Goal: Task Accomplishment & Management: Complete application form

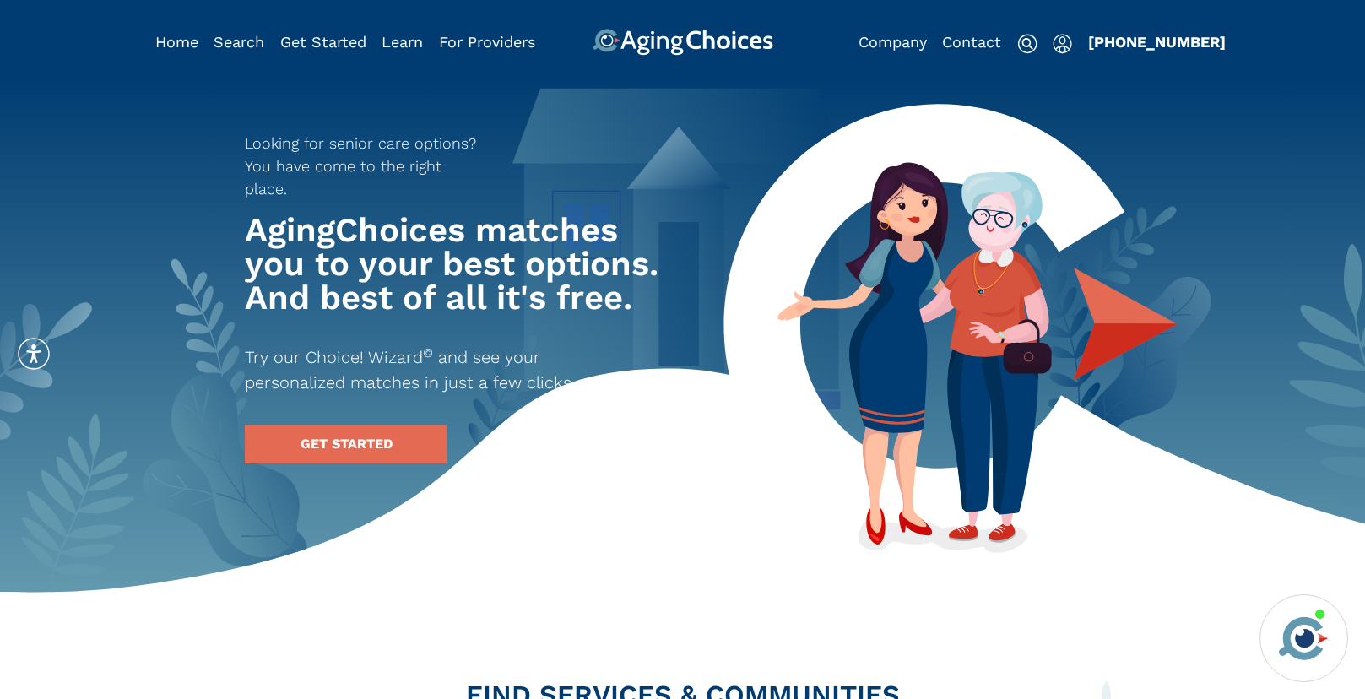
click at [1056, 43] on img "Popover trigger" at bounding box center [1061, 44] width 19 height 20
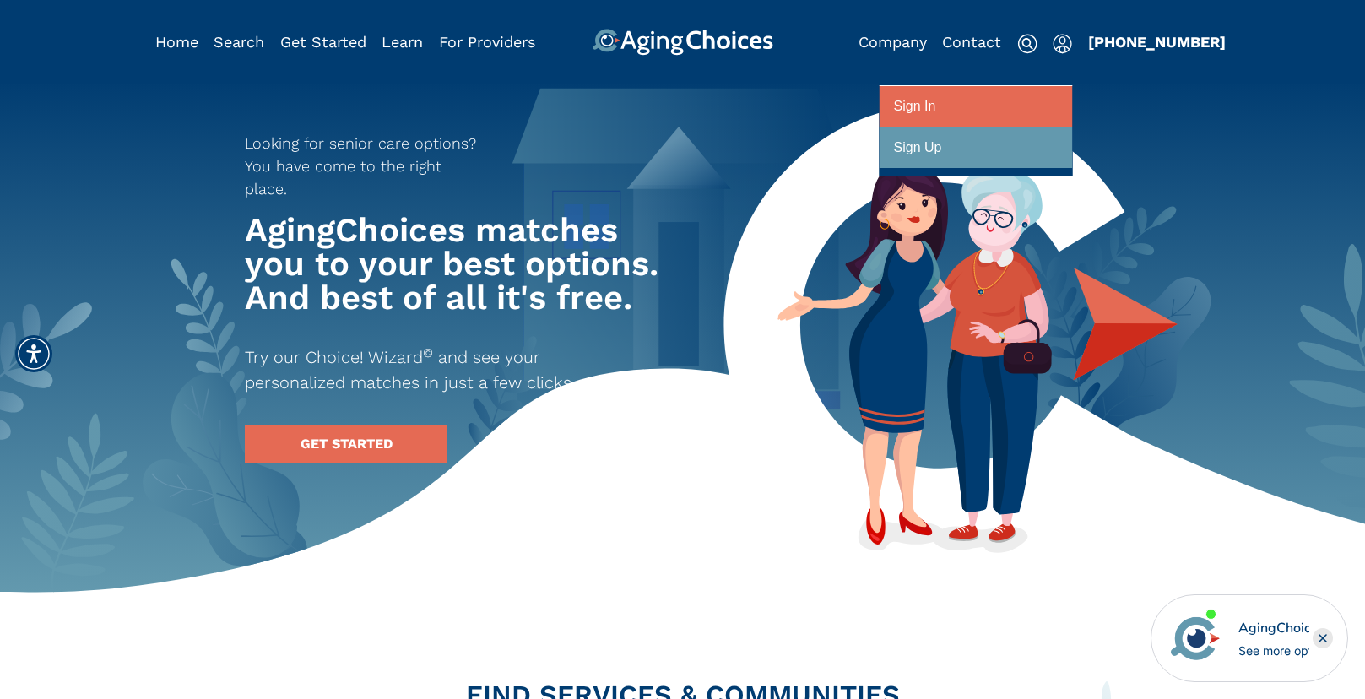
click at [977, 105] on div at bounding box center [976, 106] width 164 height 31
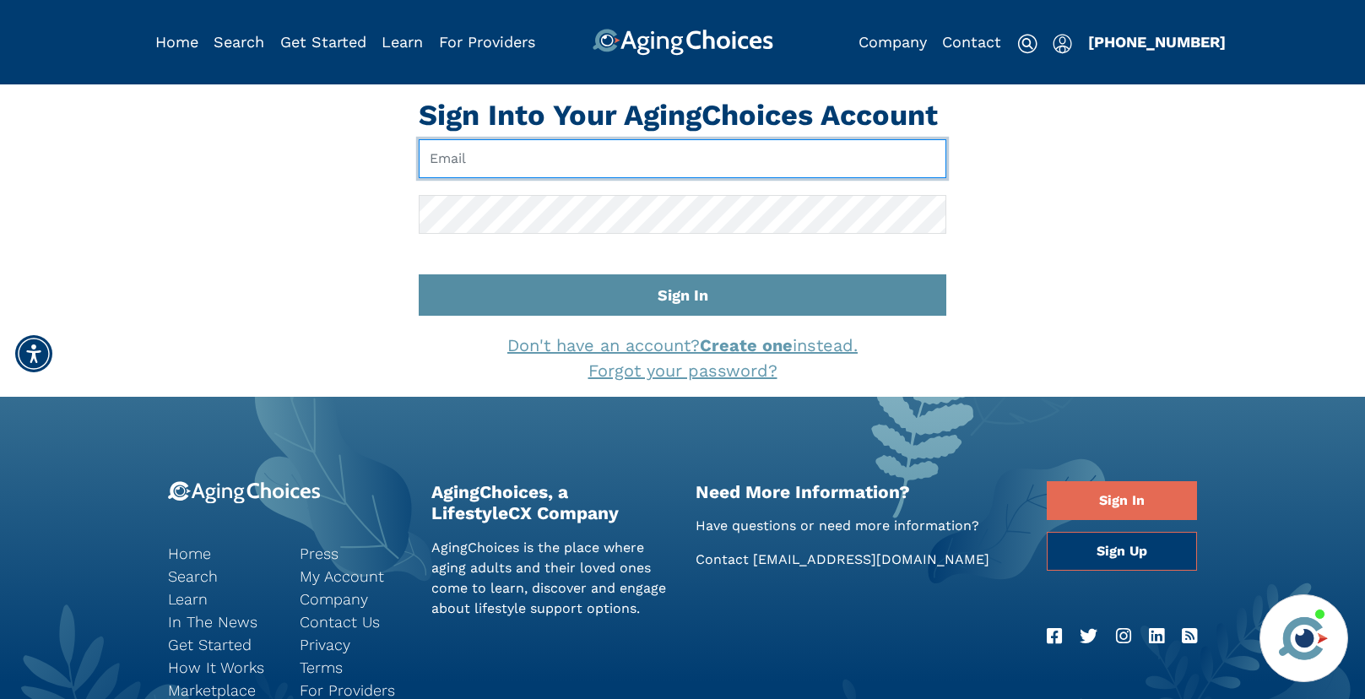
type input "[EMAIL_ADDRESS][DOMAIN_NAME]"
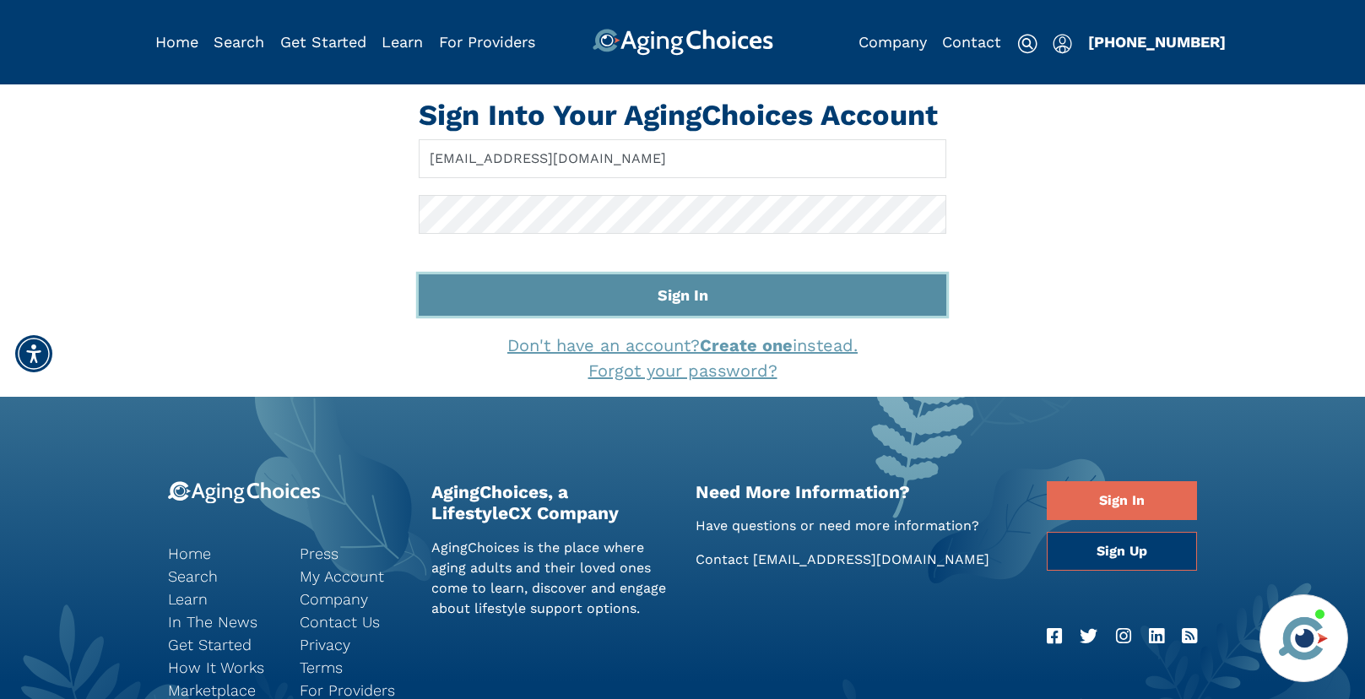
click at [700, 297] on button "Sign In" at bounding box center [682, 294] width 527 height 41
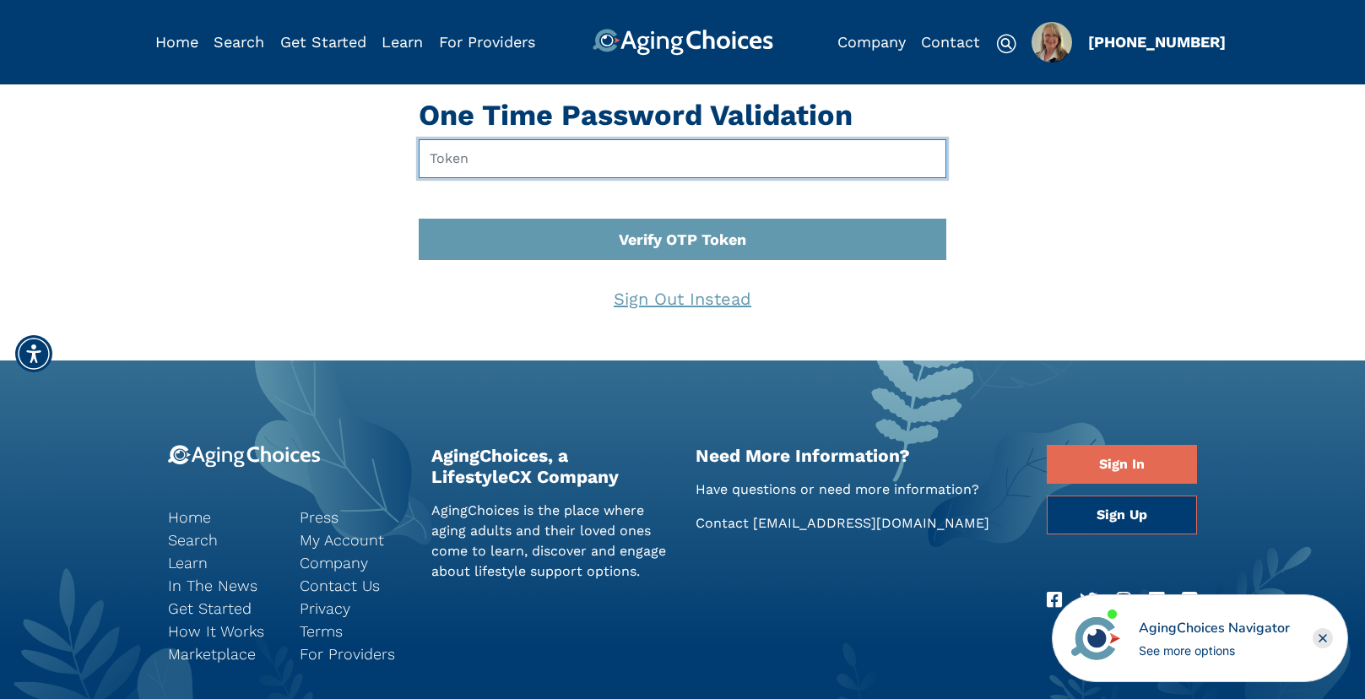
click at [487, 156] on input "text" at bounding box center [682, 158] width 527 height 39
type input "325944"
click at [419, 219] on button "Verify OTP Token" at bounding box center [682, 239] width 527 height 41
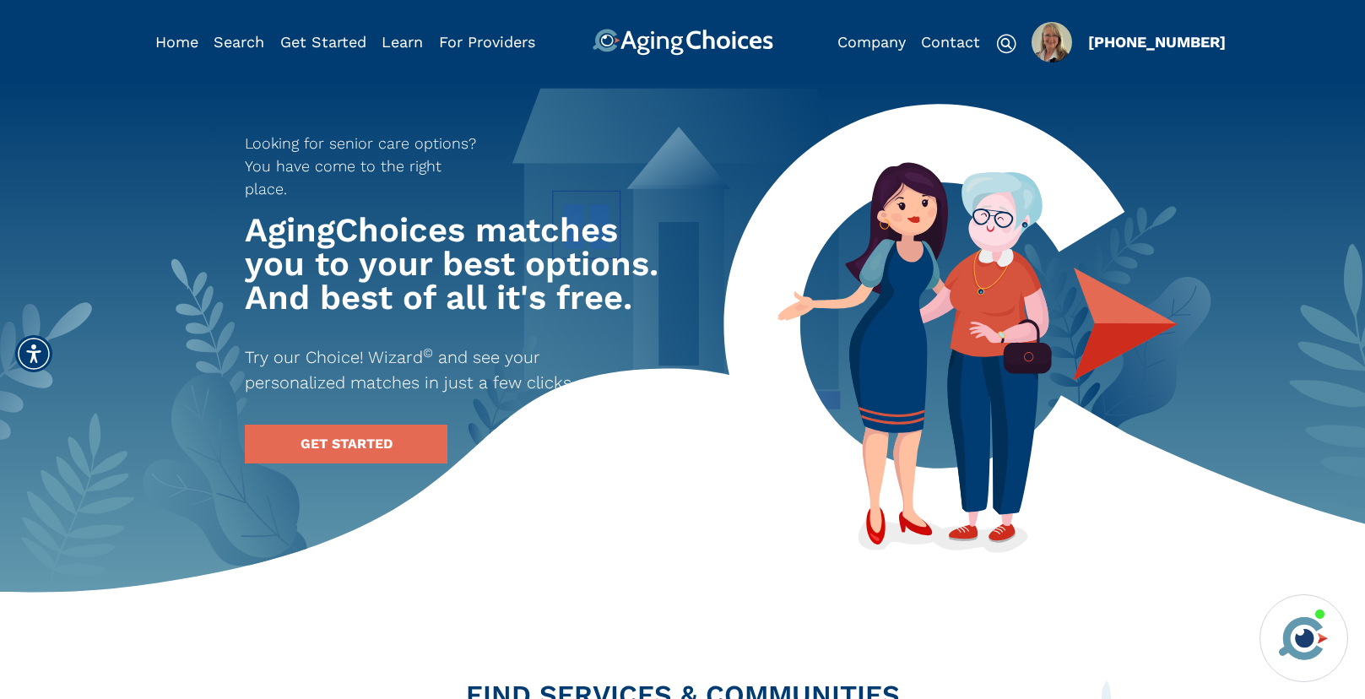
click at [1048, 39] on img "Popover trigger" at bounding box center [1051, 42] width 41 height 41
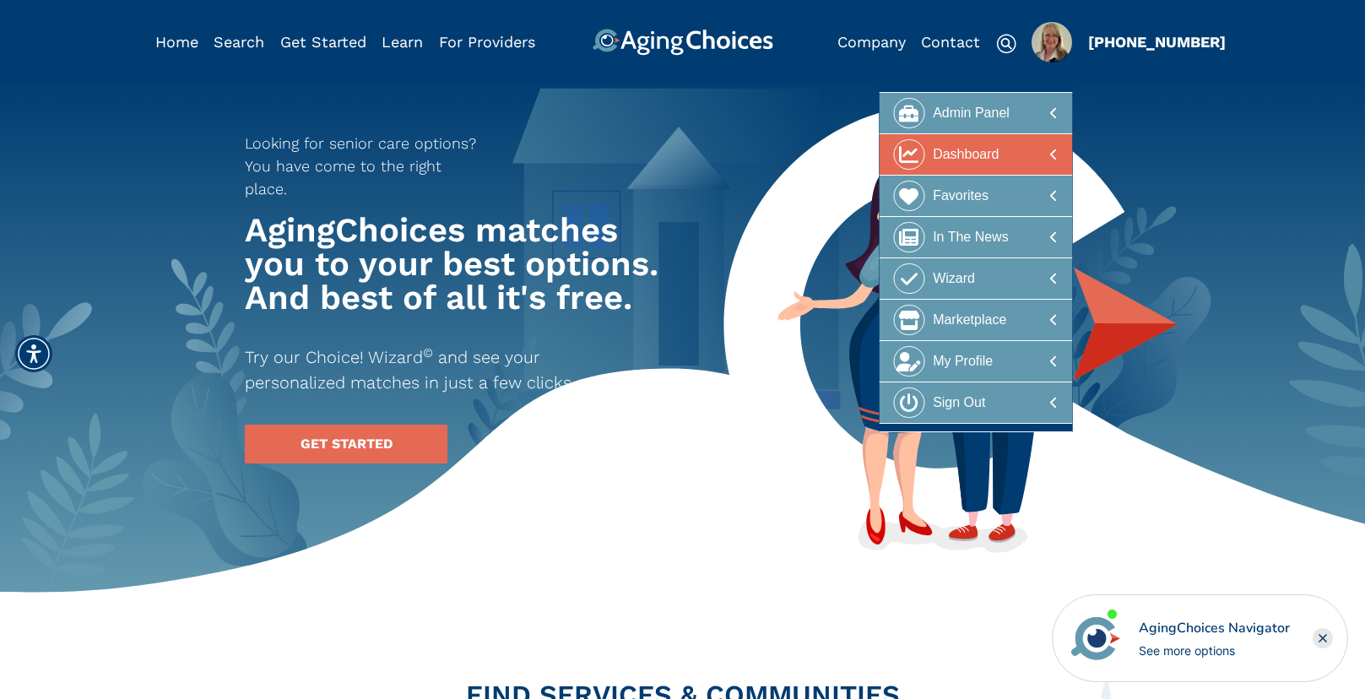
click at [1016, 161] on div at bounding box center [976, 154] width 164 height 31
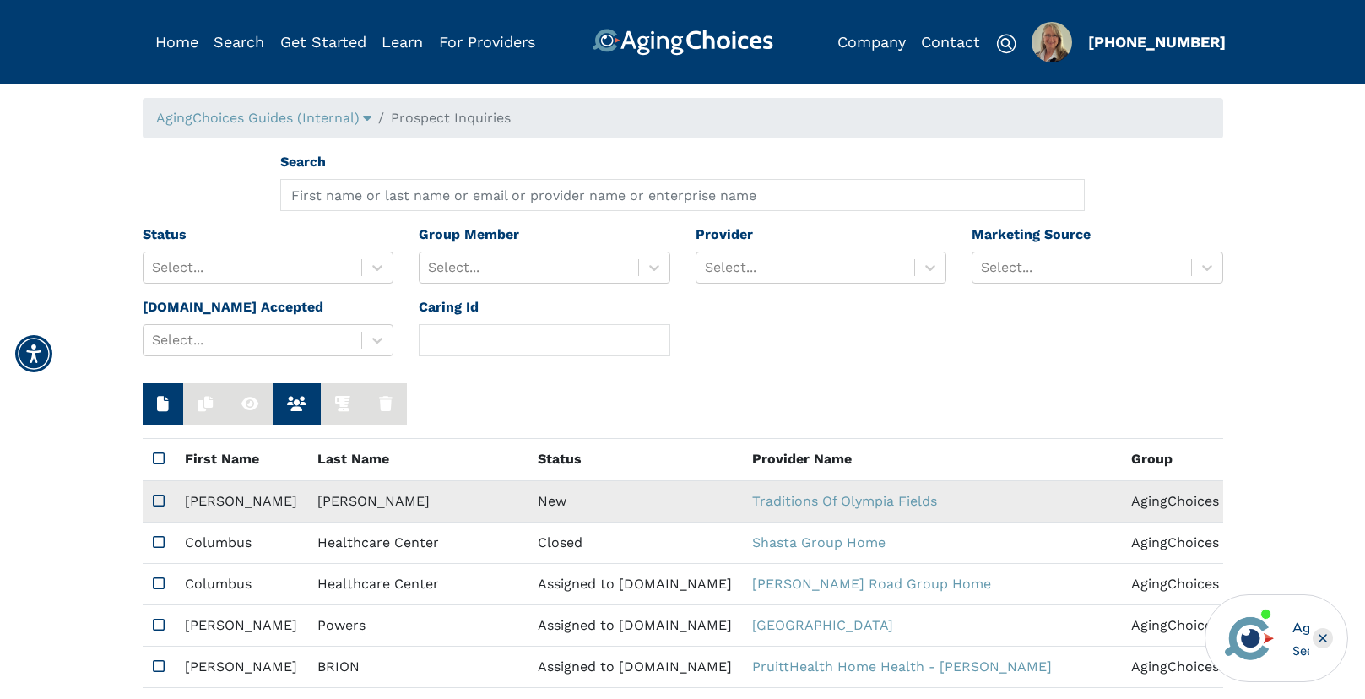
click at [527, 500] on td "New" at bounding box center [634, 501] width 214 height 42
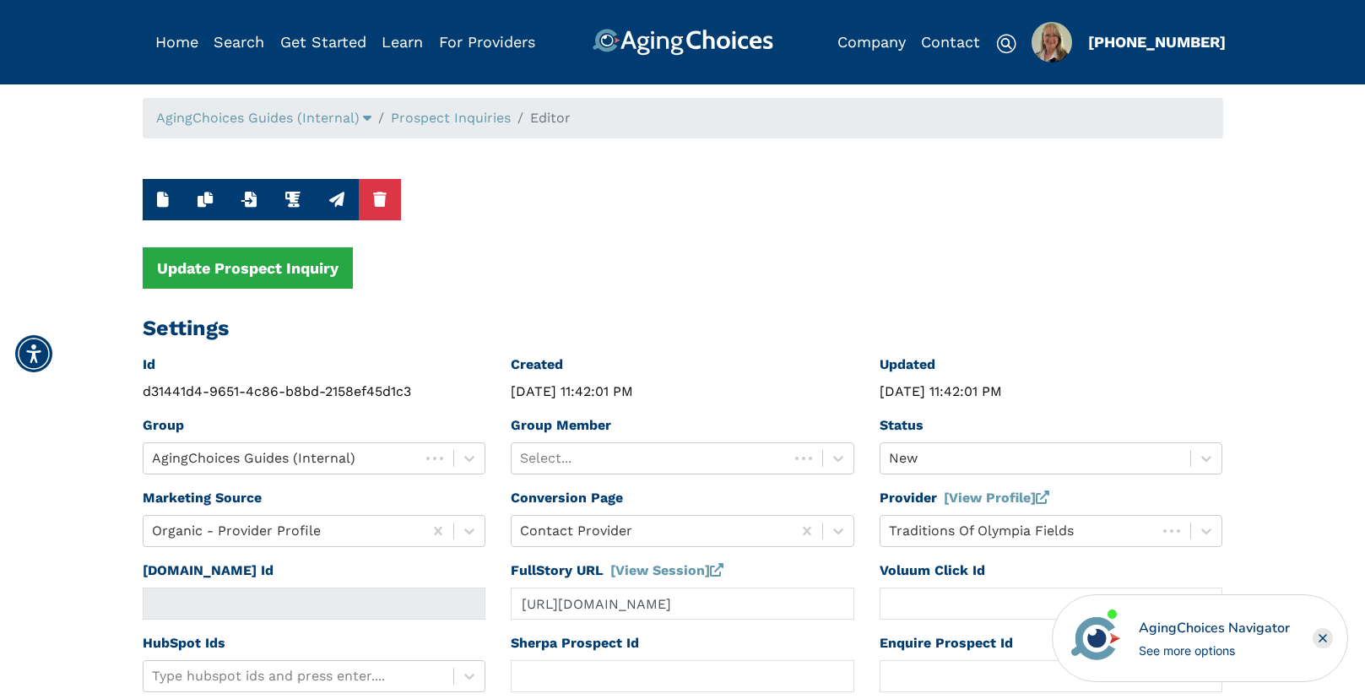
click at [1328, 641] on rect "Close" at bounding box center [1322, 638] width 20 height 20
click at [693, 462] on div at bounding box center [667, 458] width 294 height 24
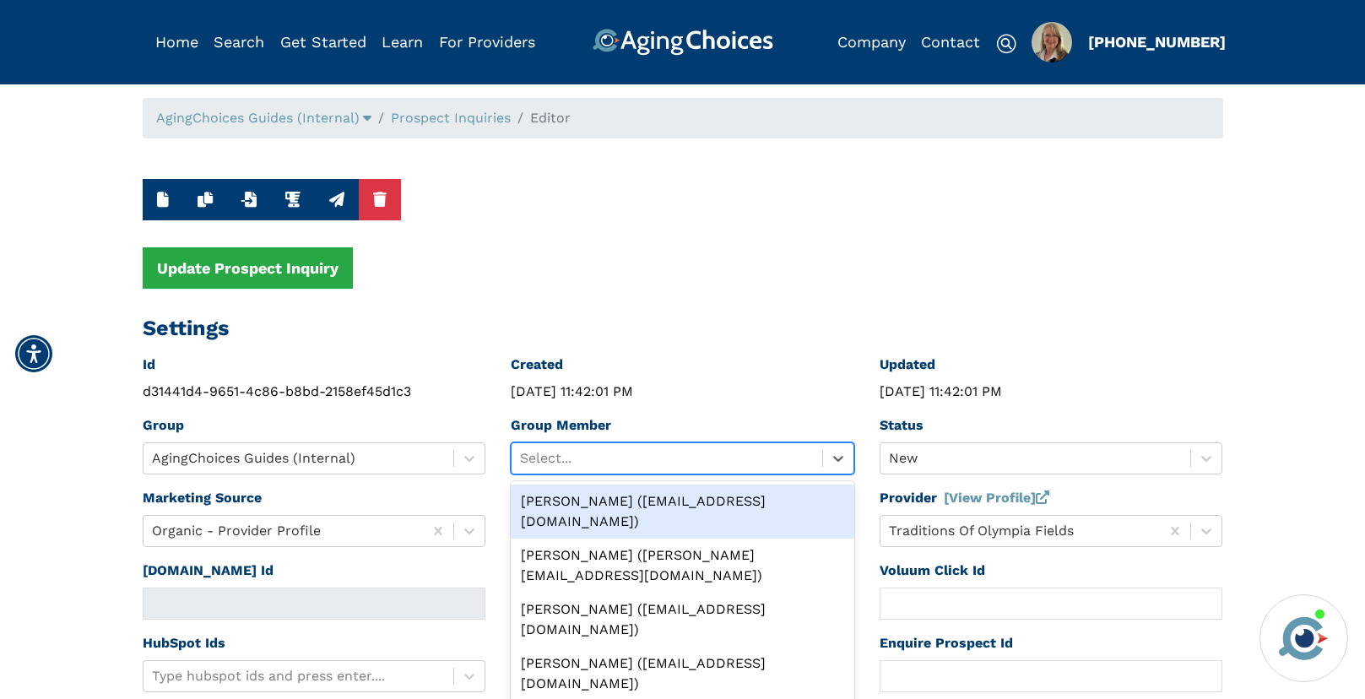
click at [686, 502] on div "Peggy Wilcox (pwilcox@lifestylecx.com)" at bounding box center [682, 511] width 343 height 54
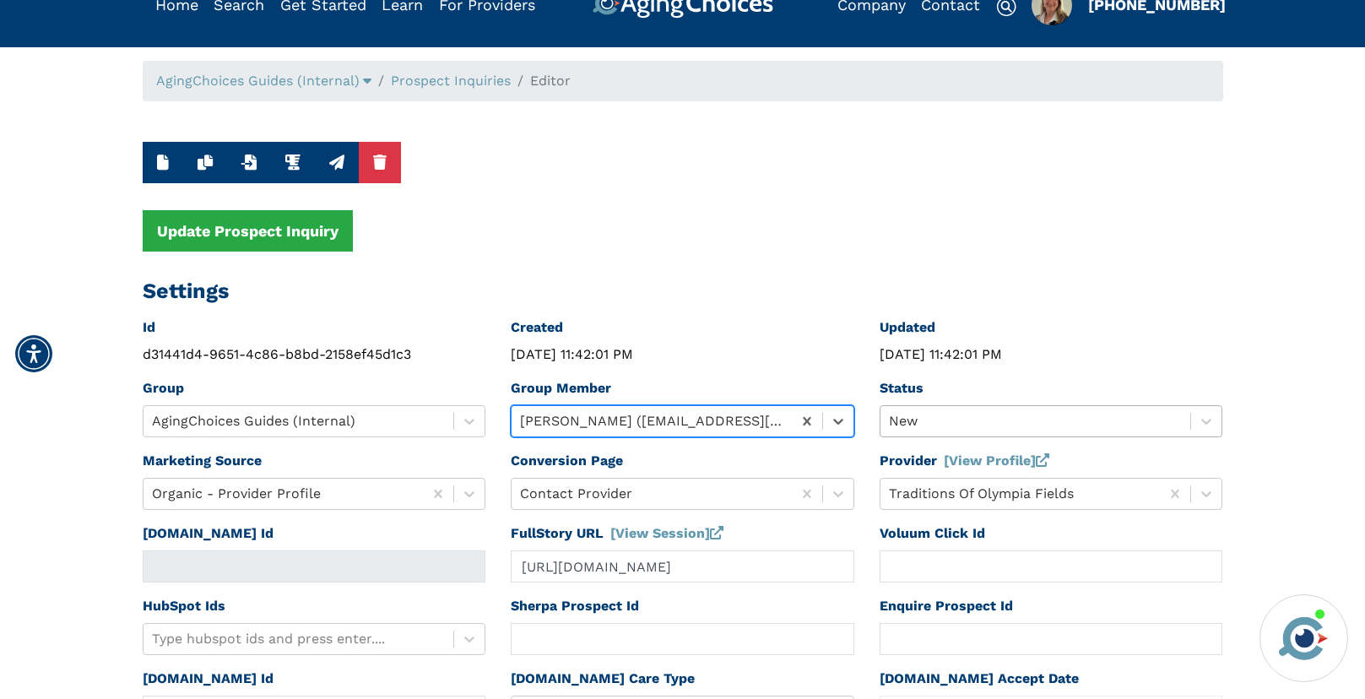
click at [951, 437] on div "New" at bounding box center [1050, 421] width 343 height 32
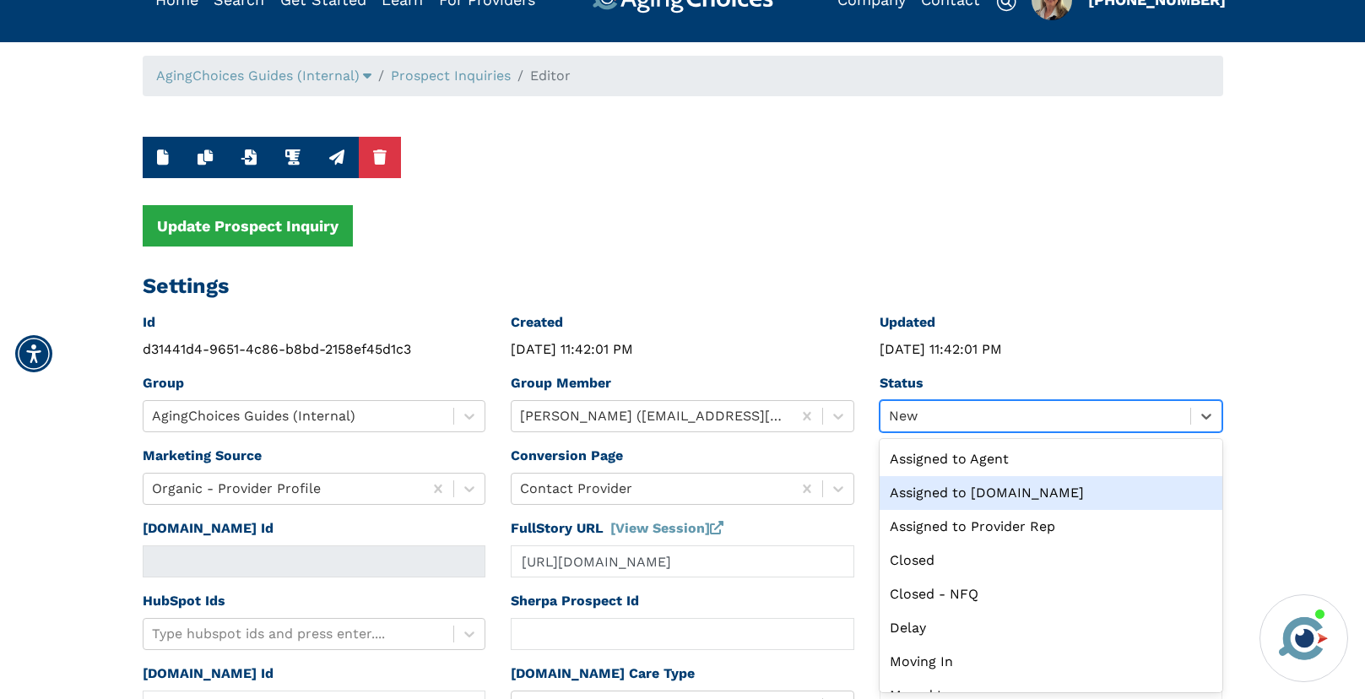
click at [993, 493] on div "Assigned to Caring.com" at bounding box center [1050, 493] width 343 height 34
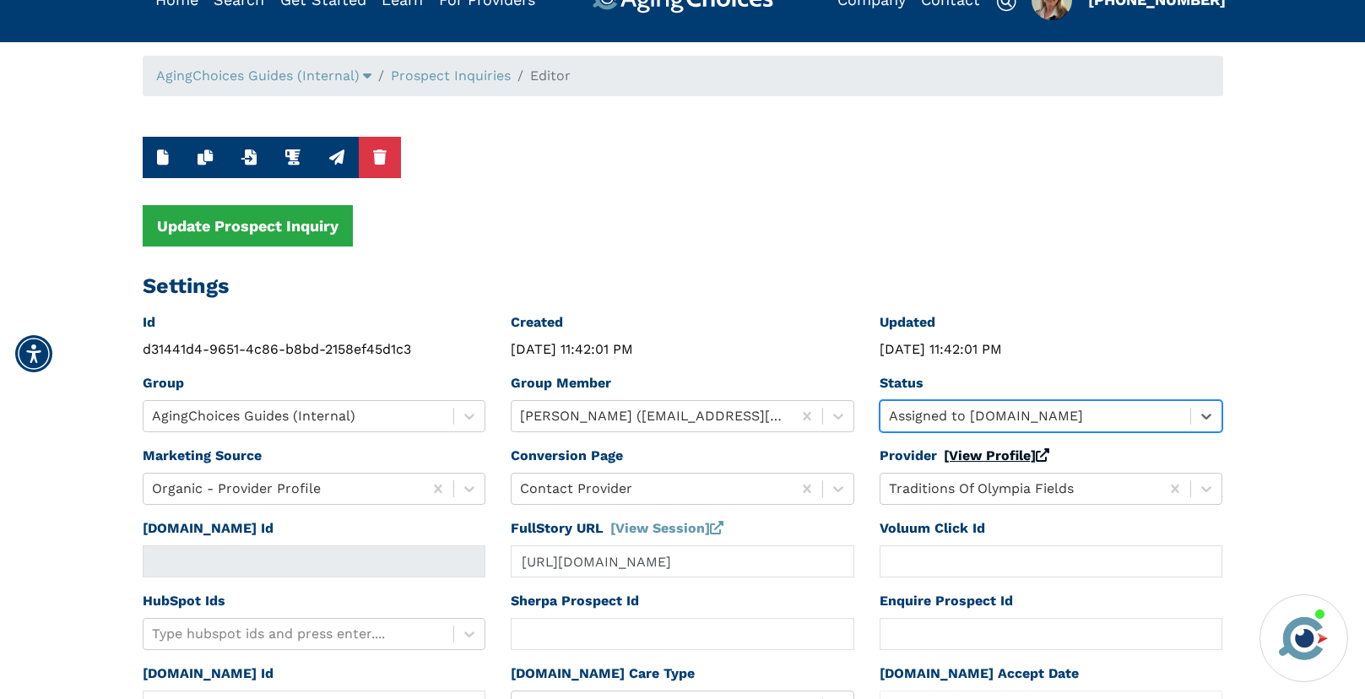
click at [991, 455] on link "[View Profile]" at bounding box center [996, 455] width 105 height 16
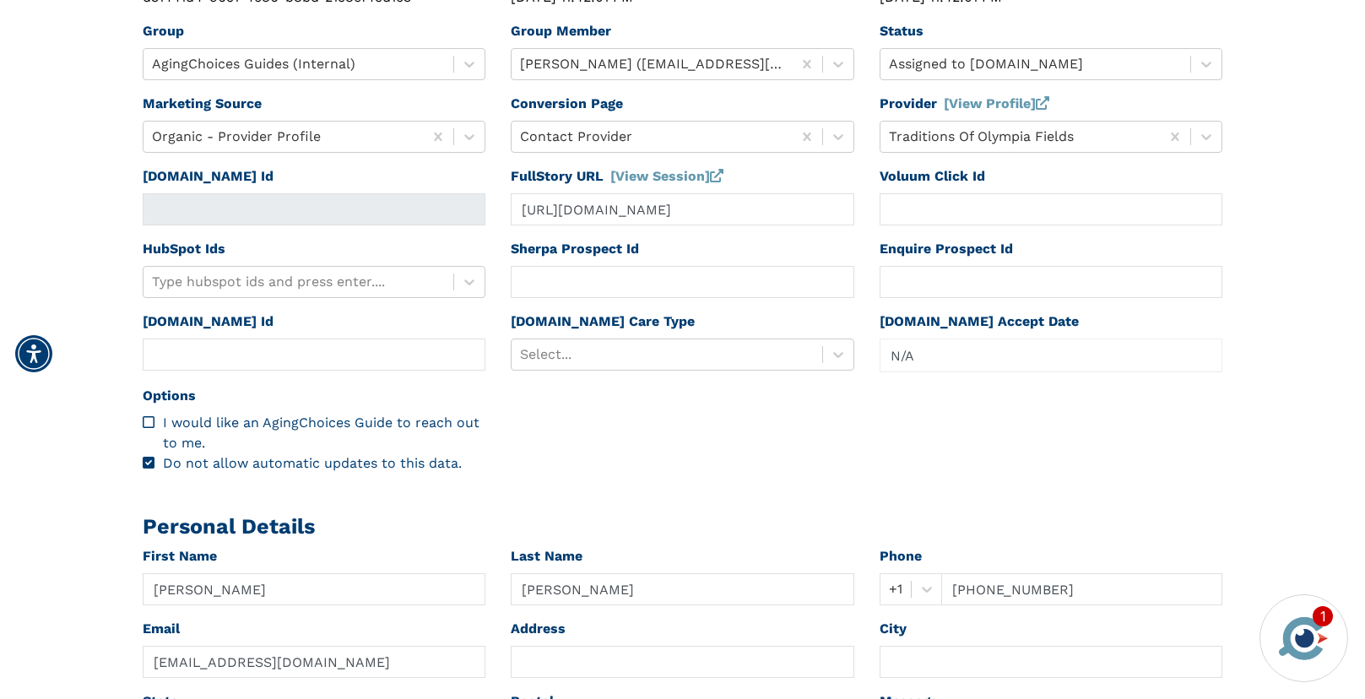
scroll to position [434, 0]
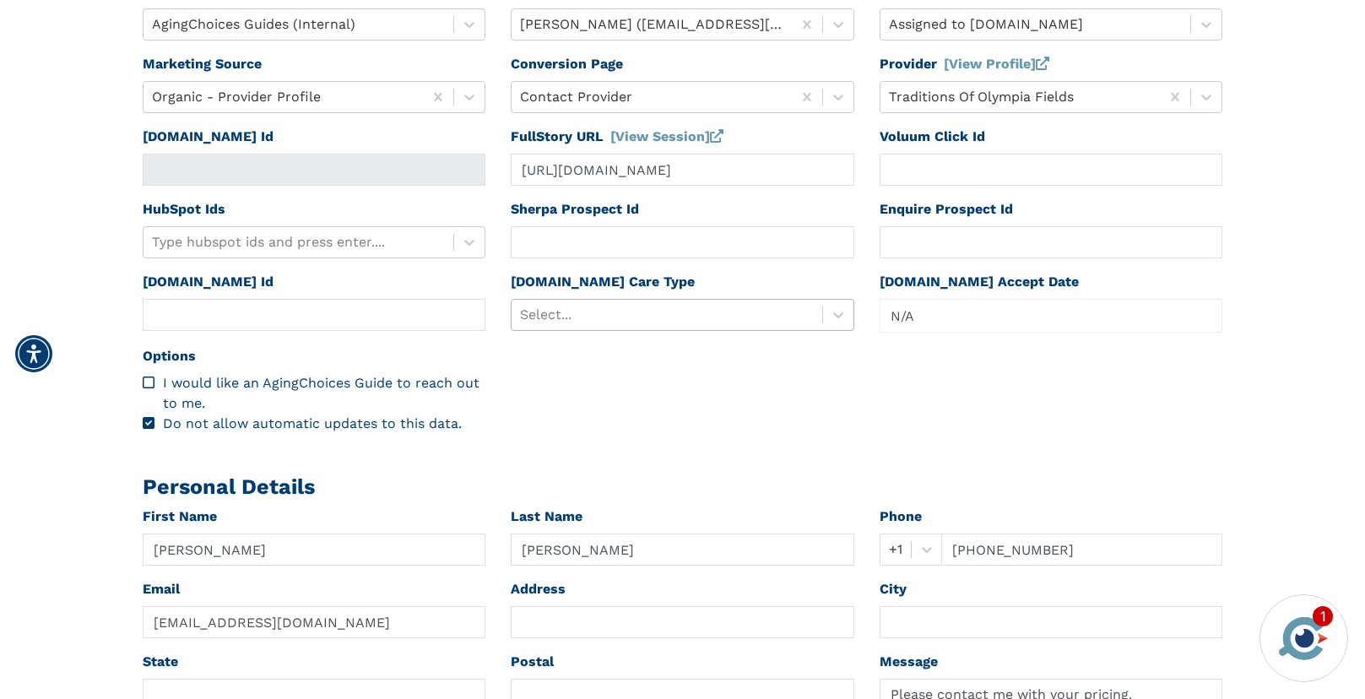
click at [663, 317] on div at bounding box center [667, 315] width 294 height 24
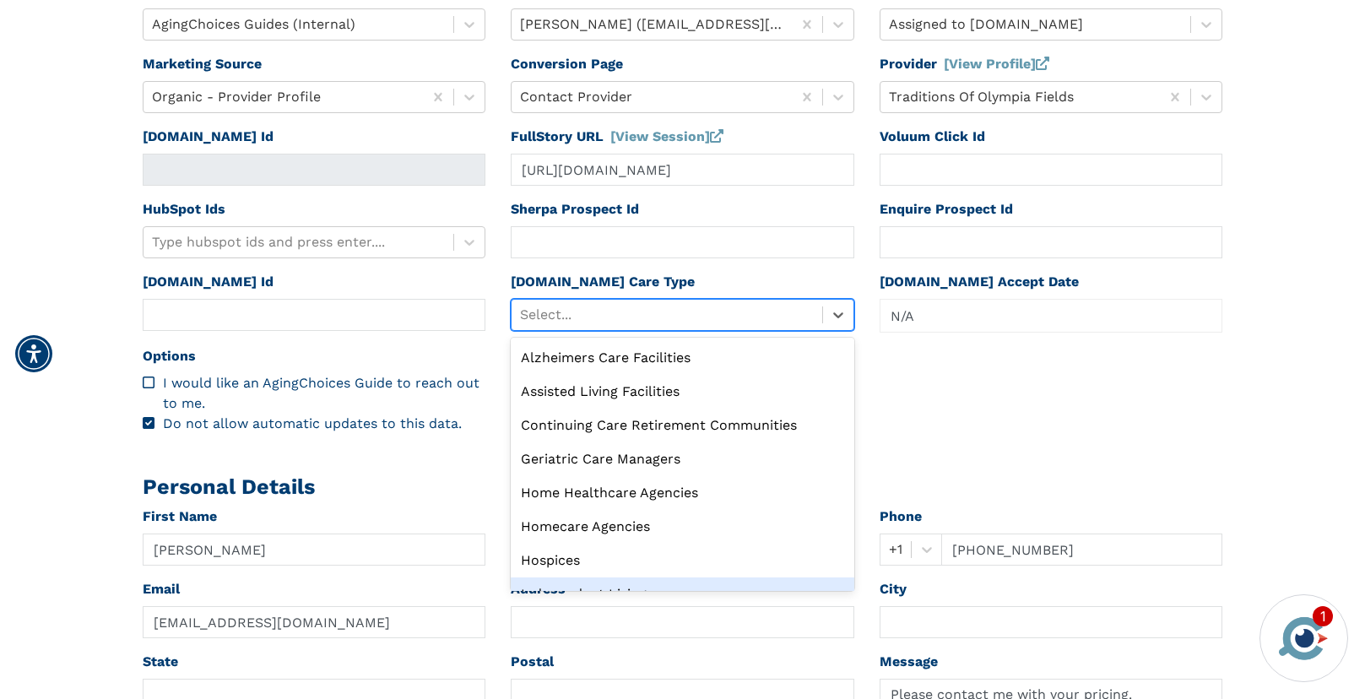
scroll to position [57, 0]
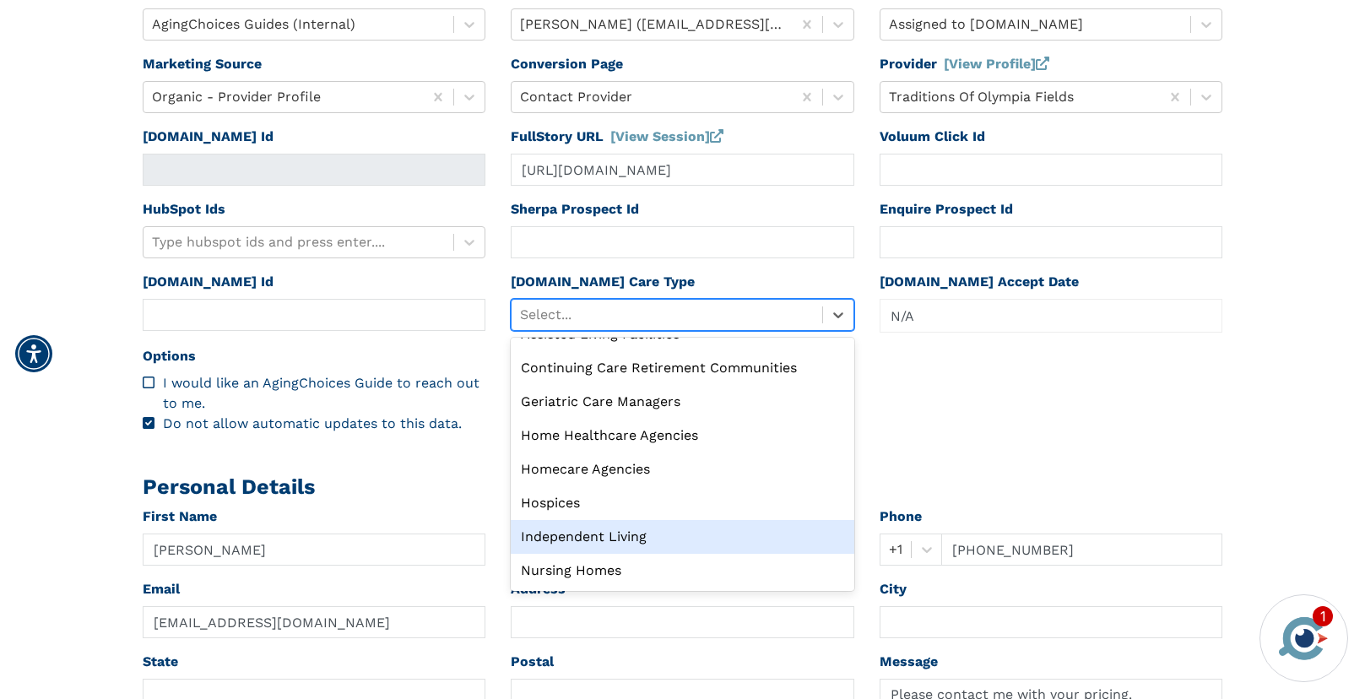
click at [646, 544] on div "Independent Living" at bounding box center [682, 537] width 343 height 34
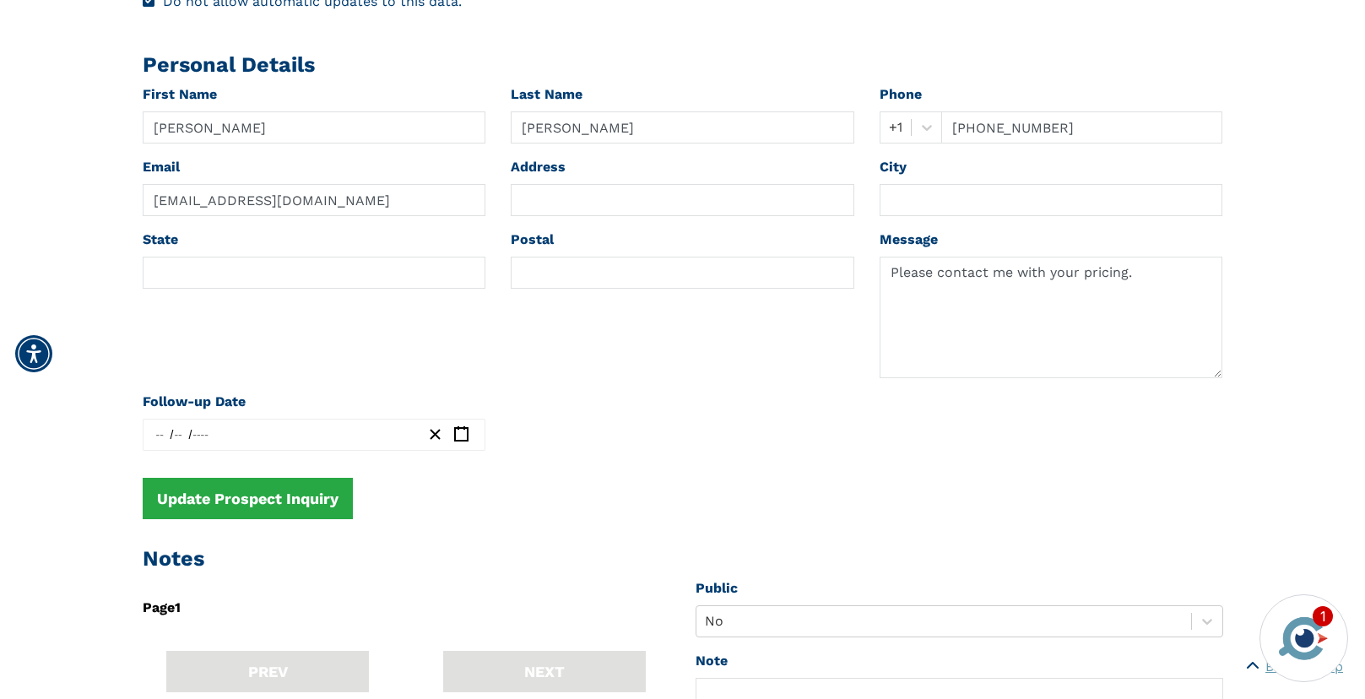
scroll to position [859, 0]
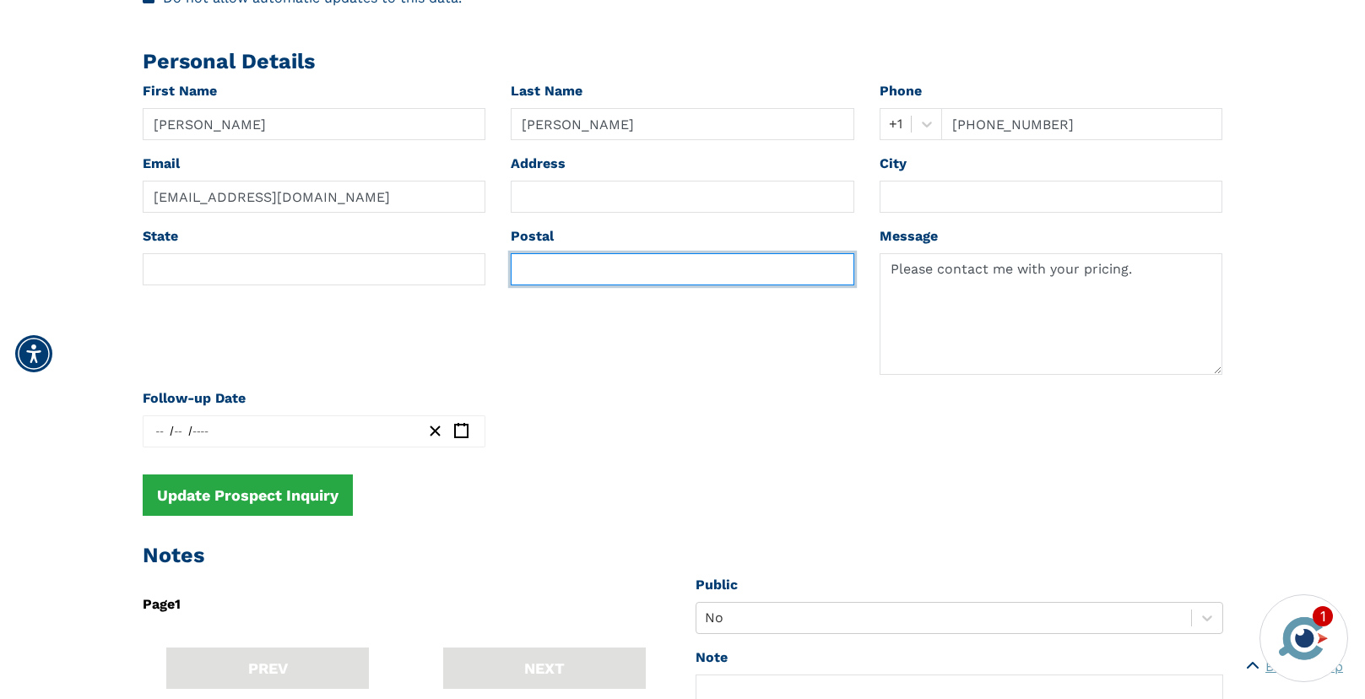
click at [544, 264] on input "text" at bounding box center [682, 269] width 343 height 32
paste input "60461"
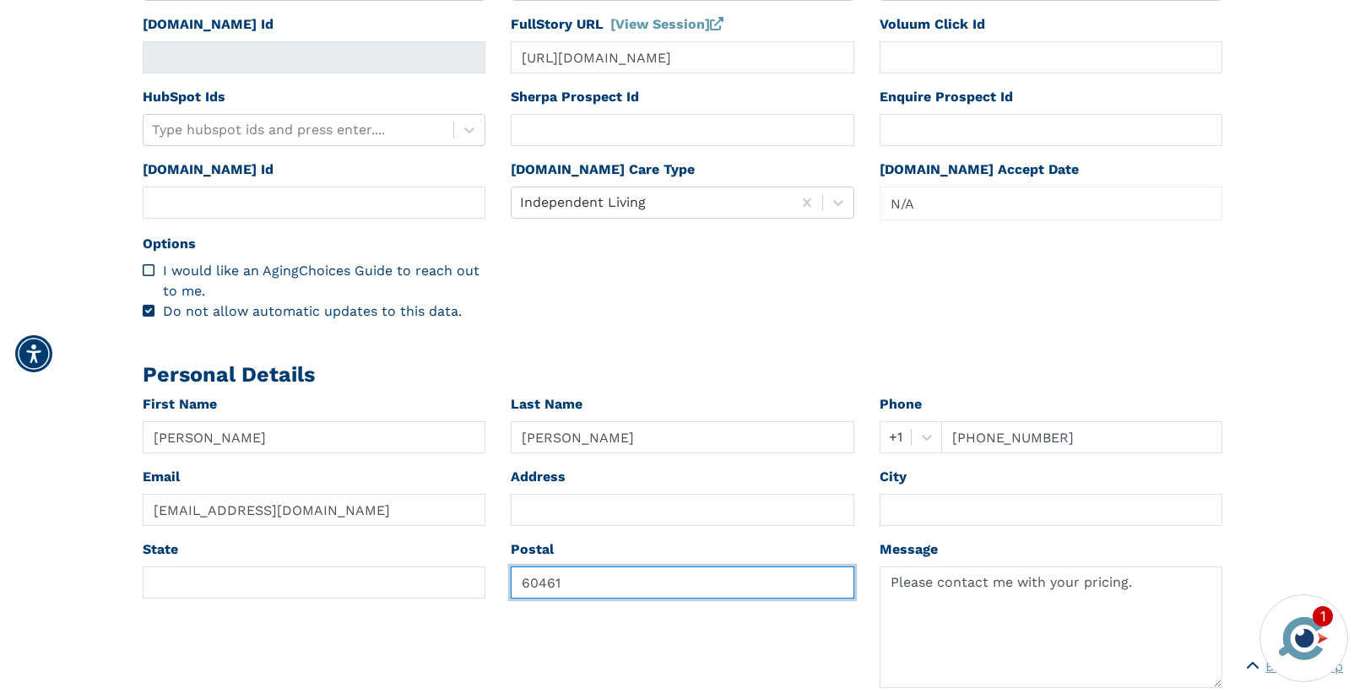
scroll to position [0, 0]
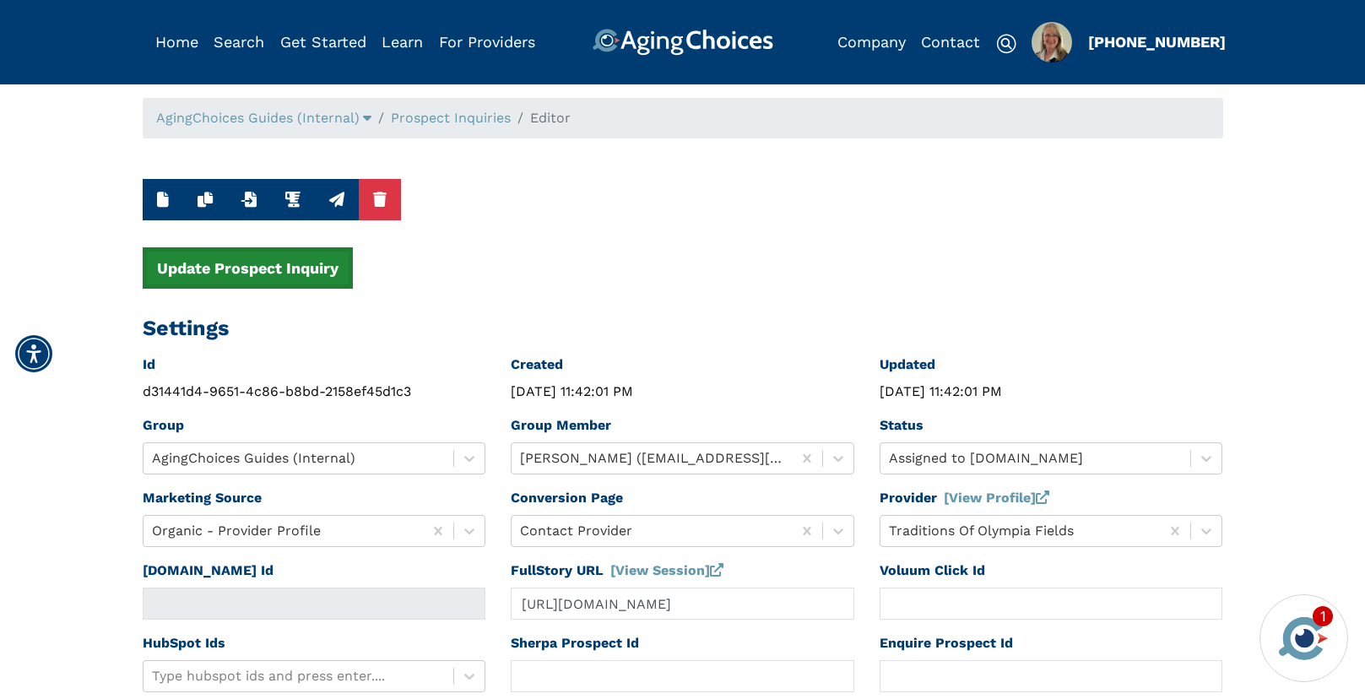
type input "60461"
click at [327, 266] on button "Update Prospect Inquiry" at bounding box center [248, 267] width 210 height 41
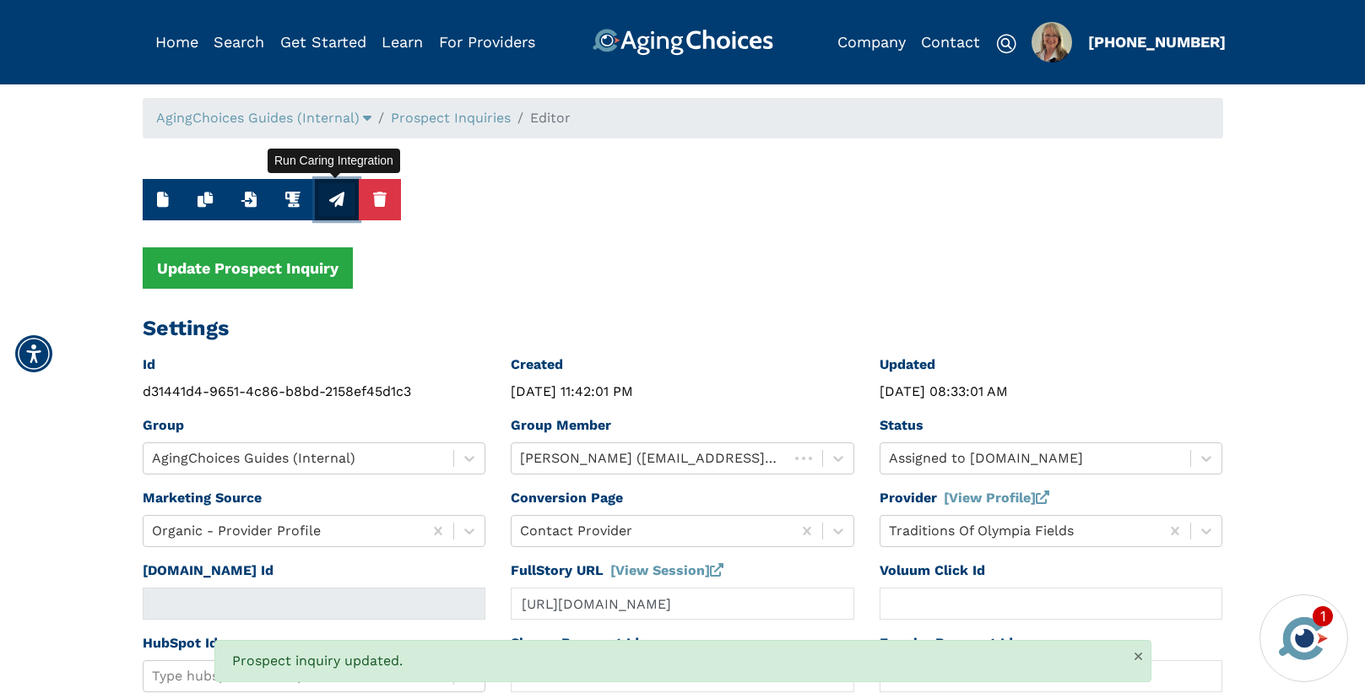
click at [334, 206] on icon "button" at bounding box center [336, 199] width 15 height 15
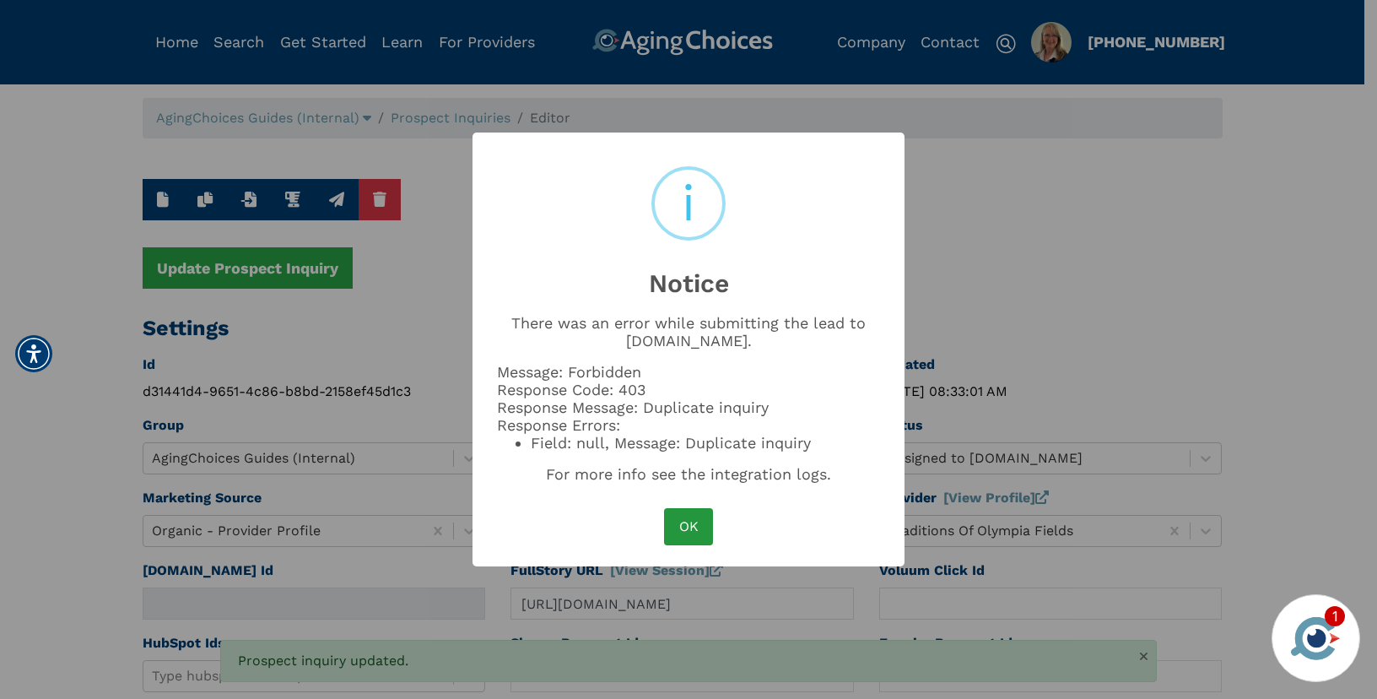
click at [695, 530] on button "OK" at bounding box center [688, 526] width 49 height 37
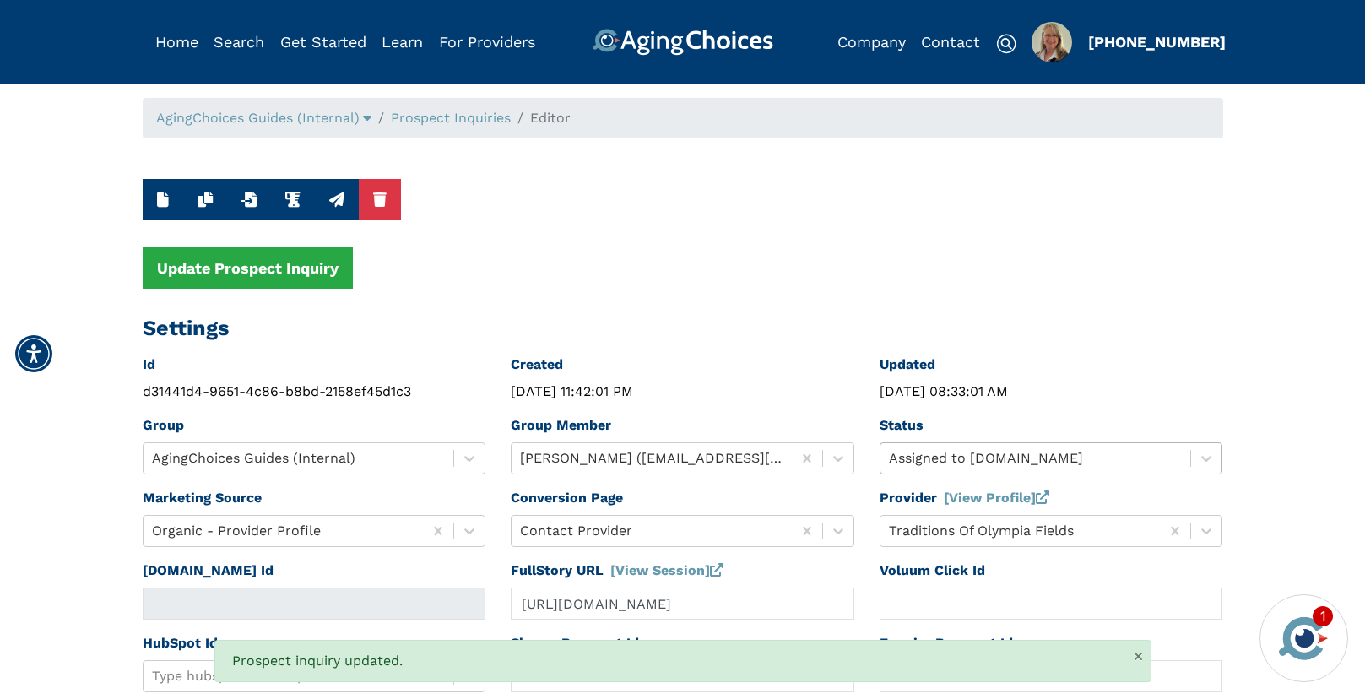
click at [924, 455] on div at bounding box center [1036, 458] width 294 height 24
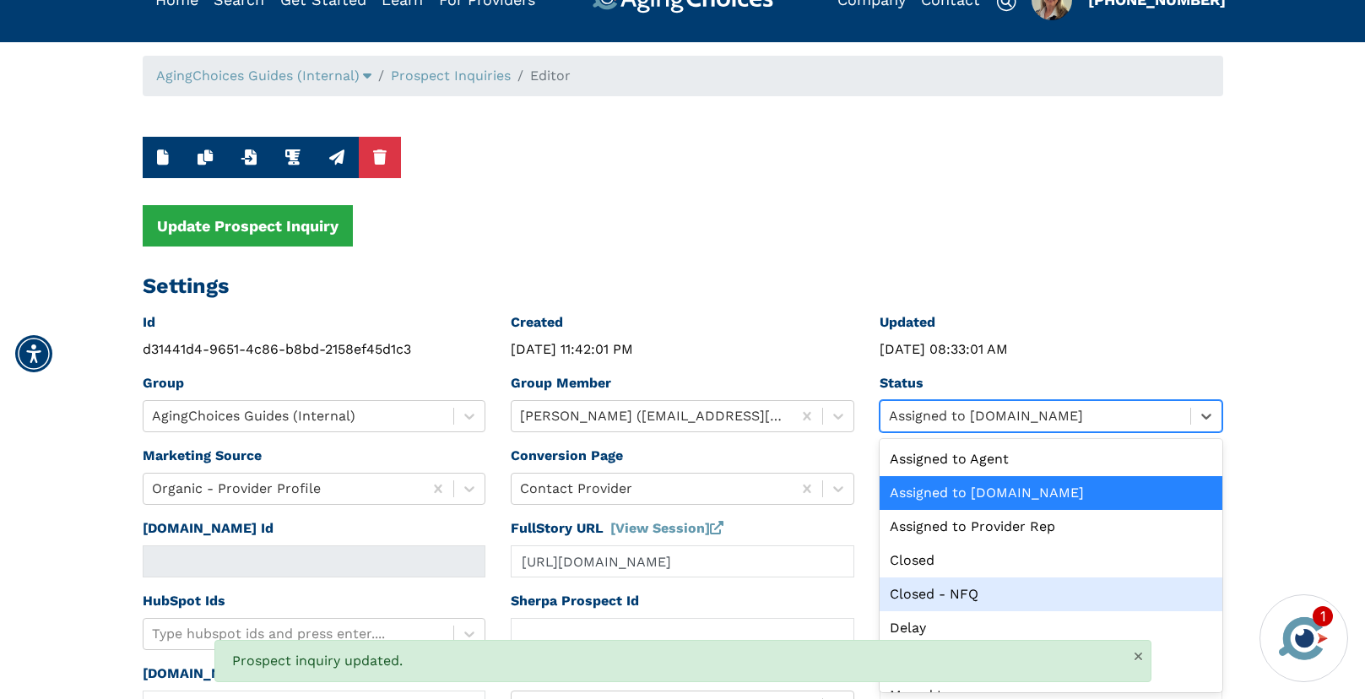
scroll to position [192, 0]
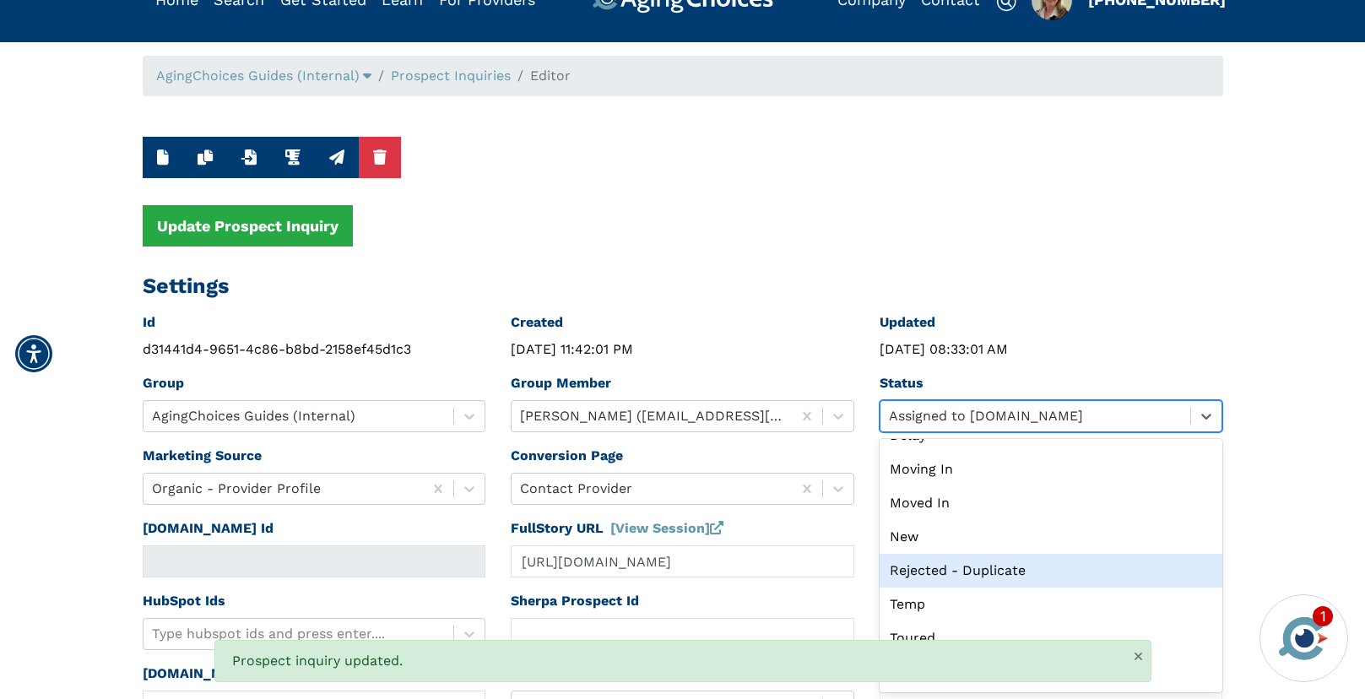
click at [949, 573] on div "Rejected - Duplicate" at bounding box center [1050, 571] width 343 height 34
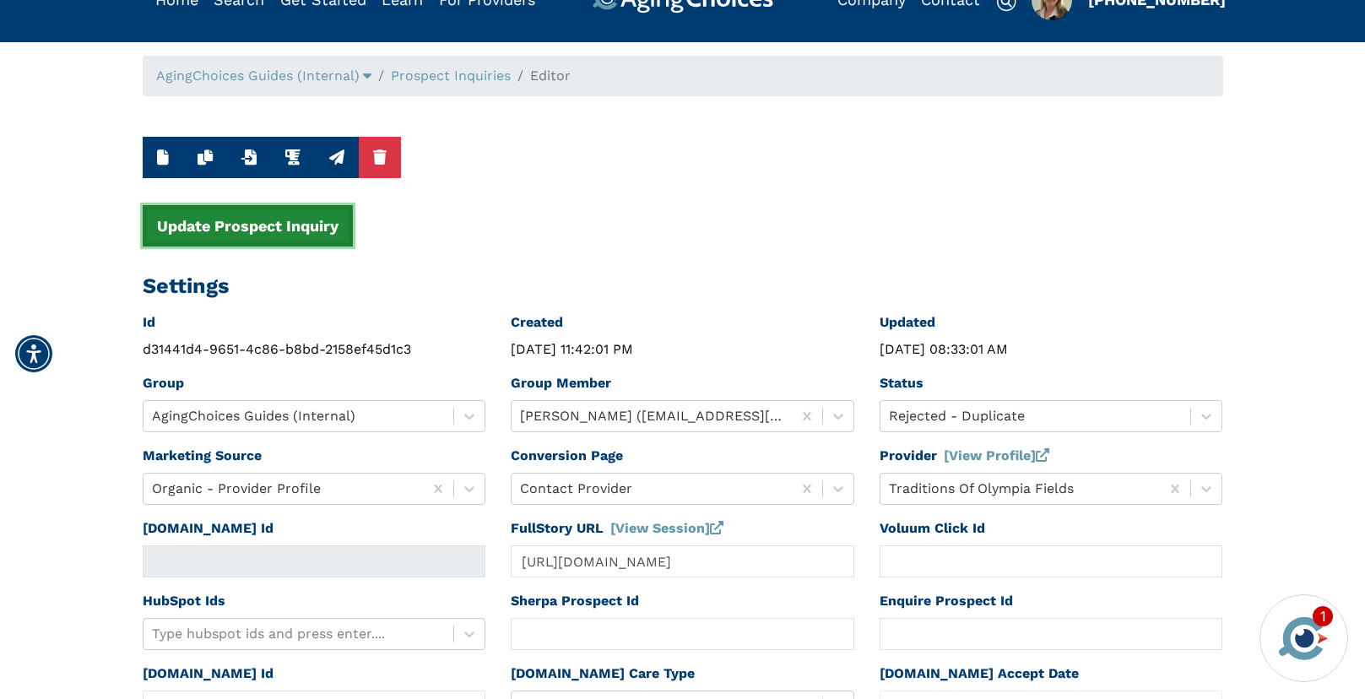
click at [275, 228] on button "Update Prospect Inquiry" at bounding box center [248, 225] width 210 height 41
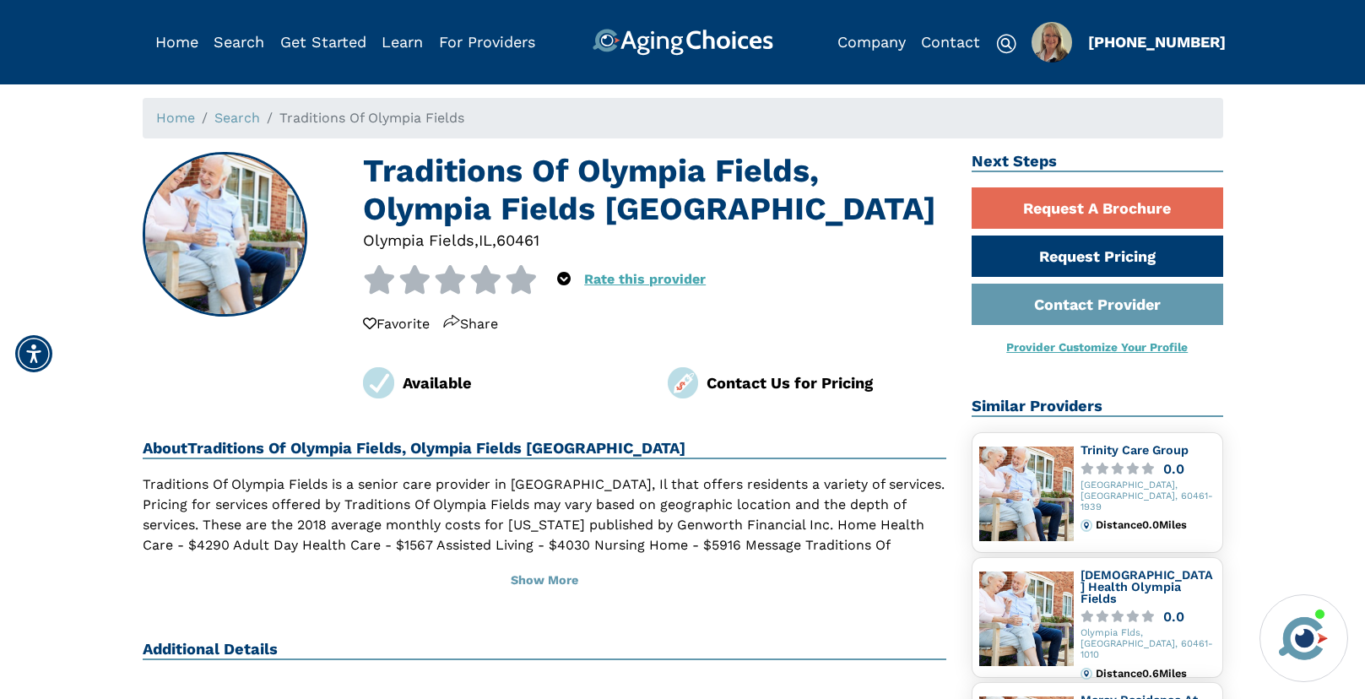
click at [523, 237] on div "60461" at bounding box center [517, 240] width 43 height 23
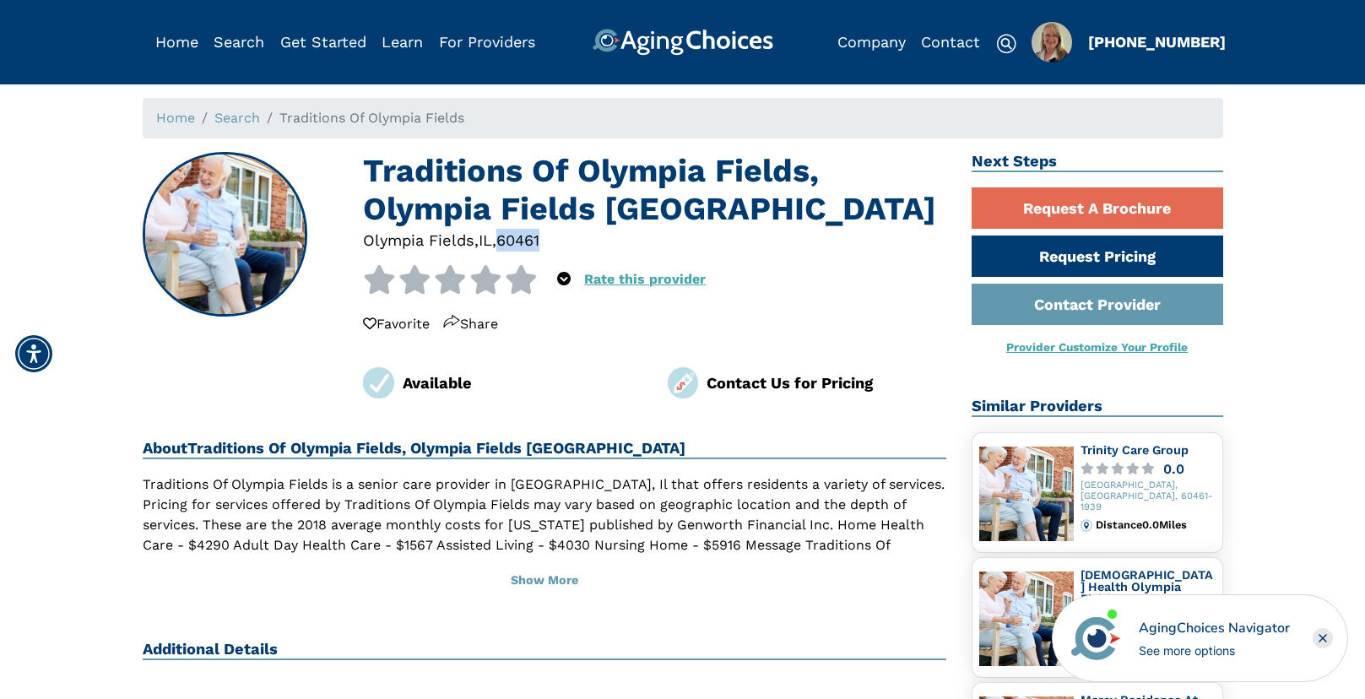
copy div "60461"
